Goal: Information Seeking & Learning: Learn about a topic

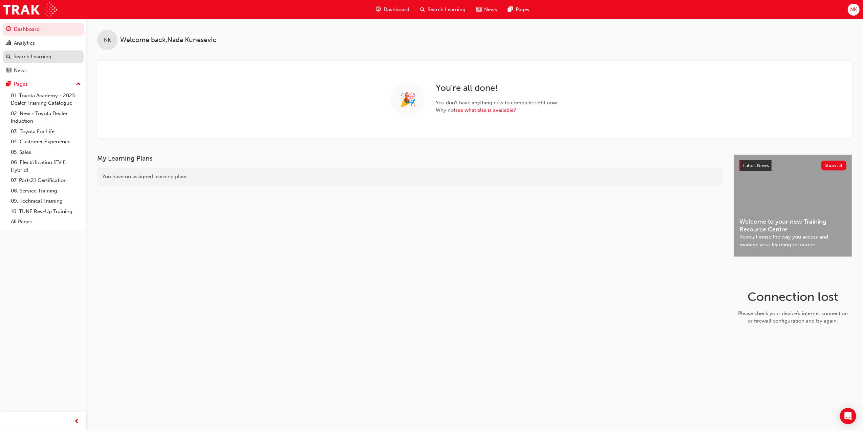
drag, startPoint x: 36, startPoint y: 55, endPoint x: 63, endPoint y: 61, distance: 27.8
click at [36, 55] on div "Search Learning" at bounding box center [33, 57] width 38 height 8
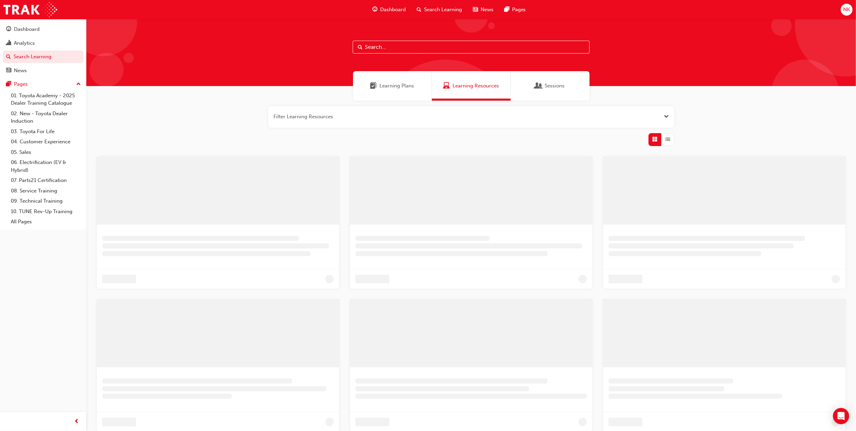
click at [408, 50] on input "text" at bounding box center [471, 47] width 237 height 13
type input "EE1"
click at [611, 115] on button "button" at bounding box center [475, 117] width 406 height 22
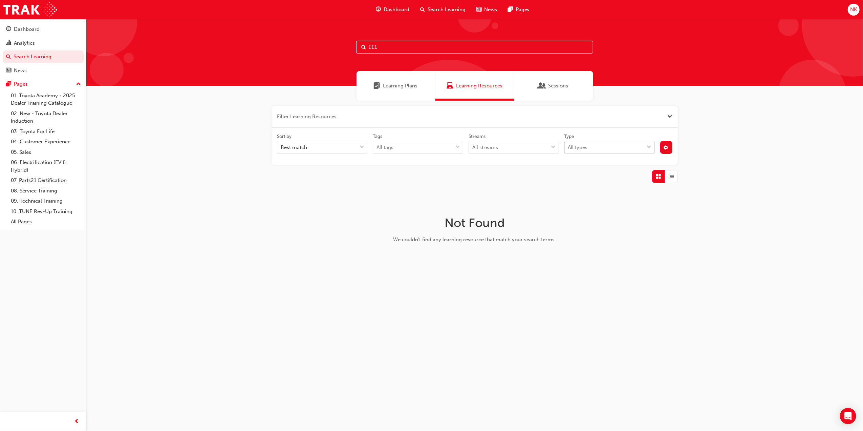
click at [618, 144] on div "All types" at bounding box center [605, 148] width 80 height 12
click at [569, 144] on input "Type All types" at bounding box center [568, 147] width 1 height 6
click at [618, 144] on div "All types" at bounding box center [605, 148] width 80 height 12
click at [569, 144] on input "Type option eLearning focused, 1 of 2. 2 results available. Use Up and Down to …" at bounding box center [568, 147] width 1 height 6
click at [671, 145] on button "button" at bounding box center [666, 147] width 13 height 13
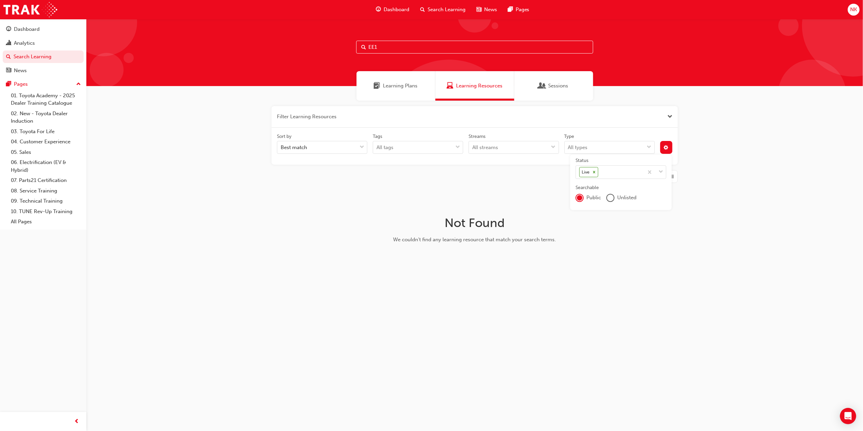
click at [616, 198] on div "Unlisted" at bounding box center [621, 198] width 30 height 8
click at [613, 199] on div "unlistedOption" at bounding box center [610, 197] width 7 height 7
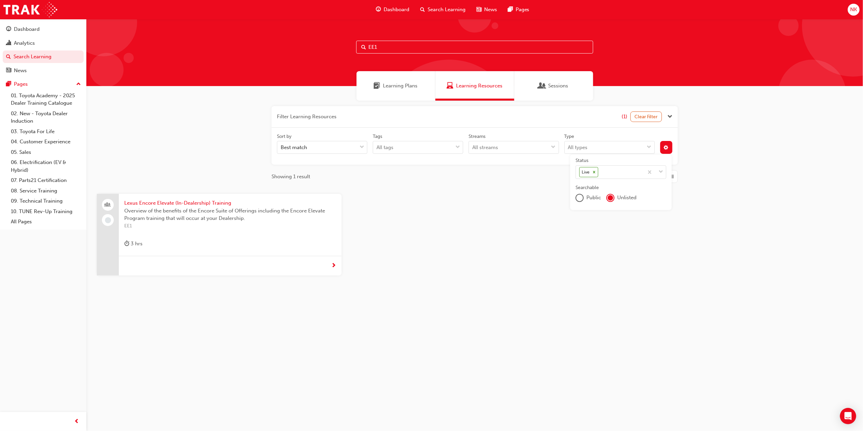
click at [163, 205] on span "Lexus Encore Elevate (In-Dealership) Training" at bounding box center [230, 203] width 212 height 8
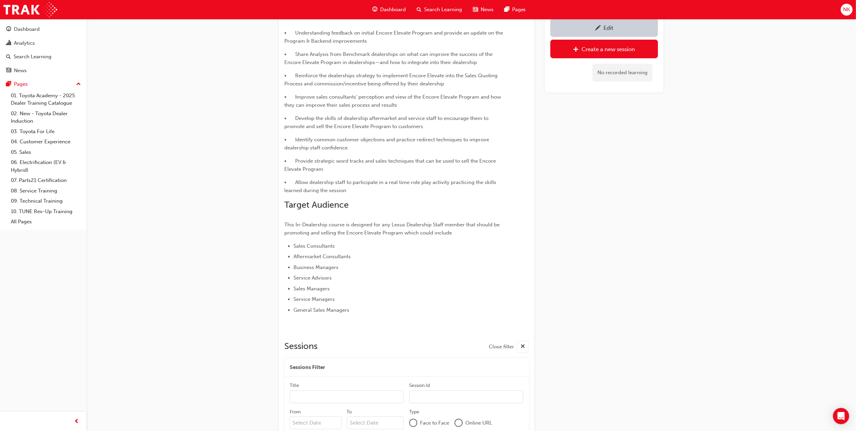
scroll to position [148, 0]
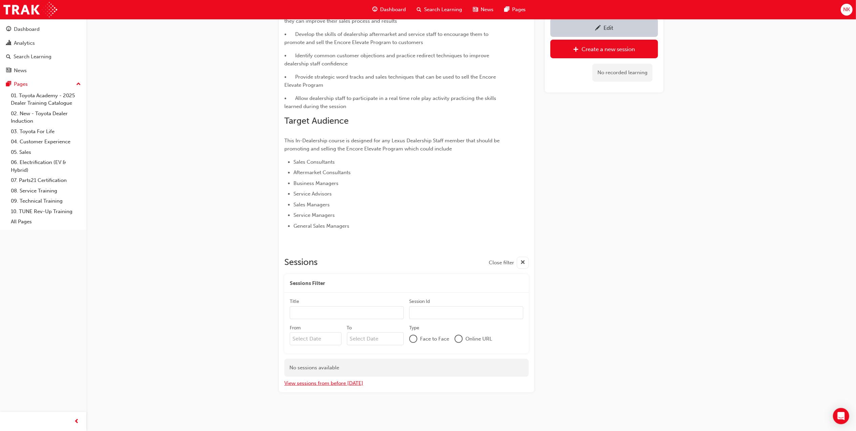
click at [314, 384] on button "View sessions from before today" at bounding box center [323, 383] width 79 height 8
